Goal: Complete application form: Complete application form

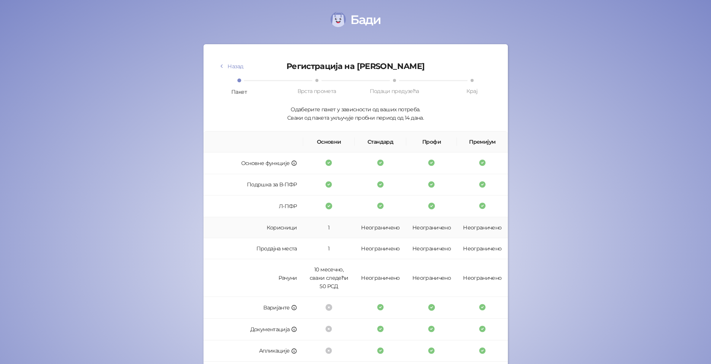
scroll to position [133, 0]
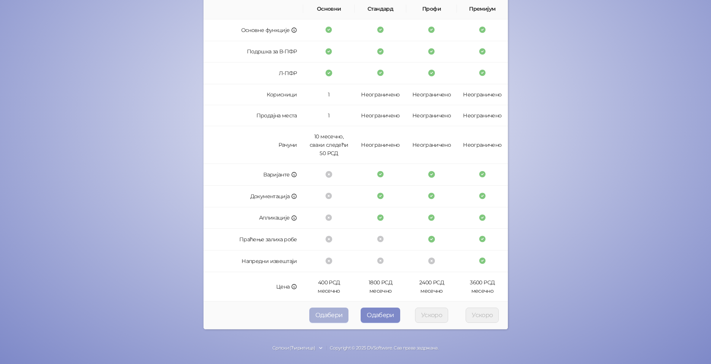
click at [324, 315] on button "Одабери" at bounding box center [329, 314] width 40 height 15
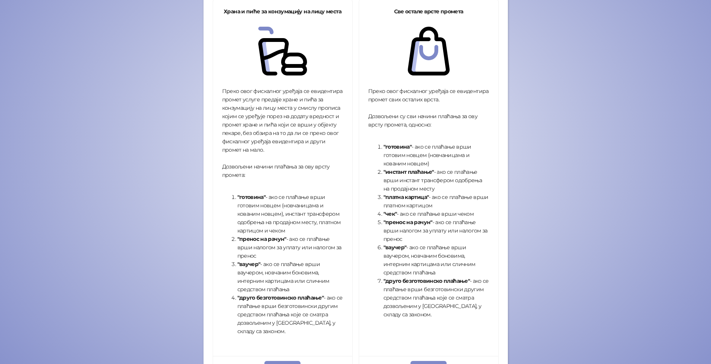
scroll to position [190, 0]
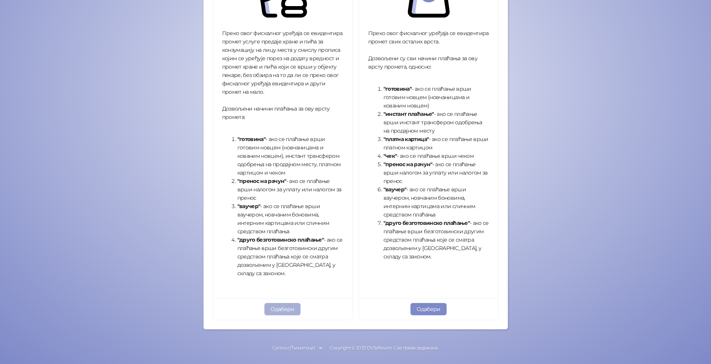
click at [270, 310] on button "Одабери" at bounding box center [283, 309] width 36 height 12
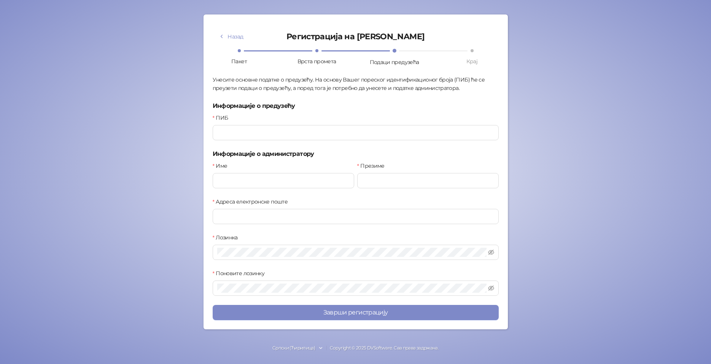
scroll to position [30, 0]
